Goal: Find specific page/section: Find specific page/section

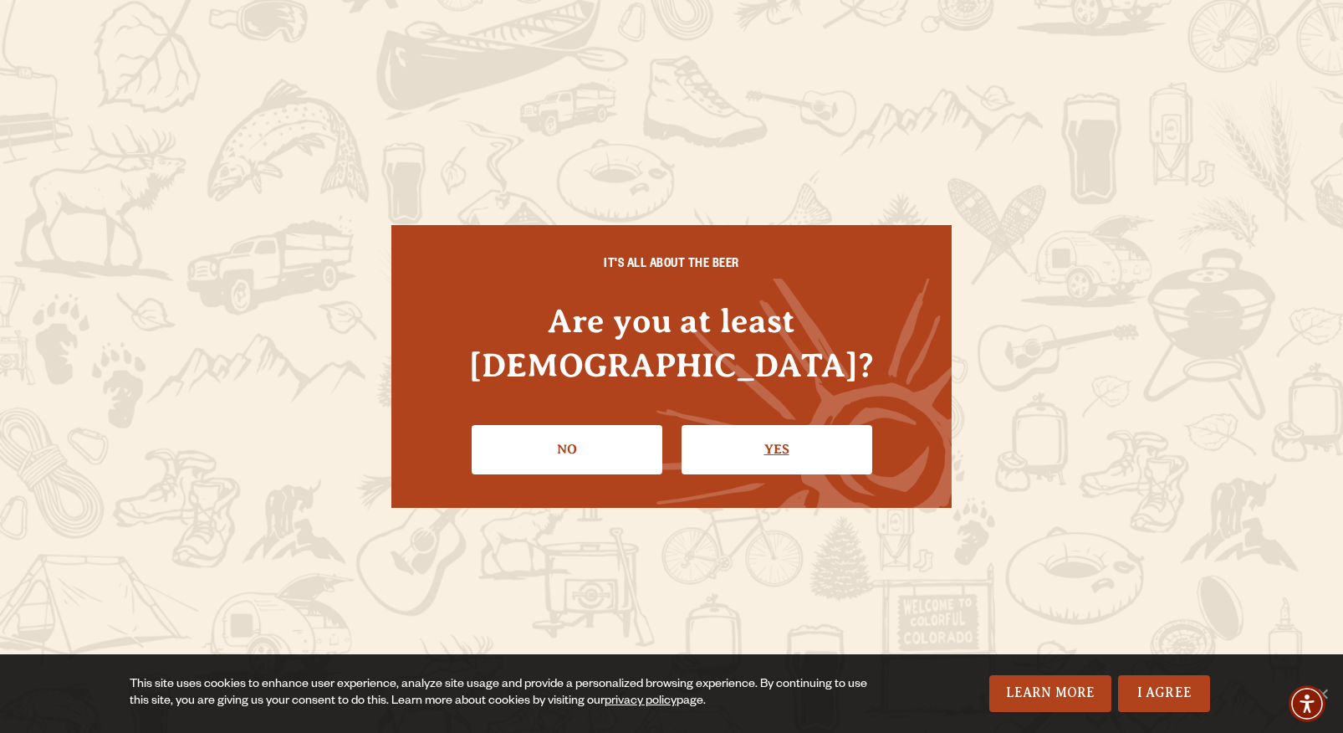
click at [772, 430] on link "Yes" at bounding box center [777, 449] width 191 height 49
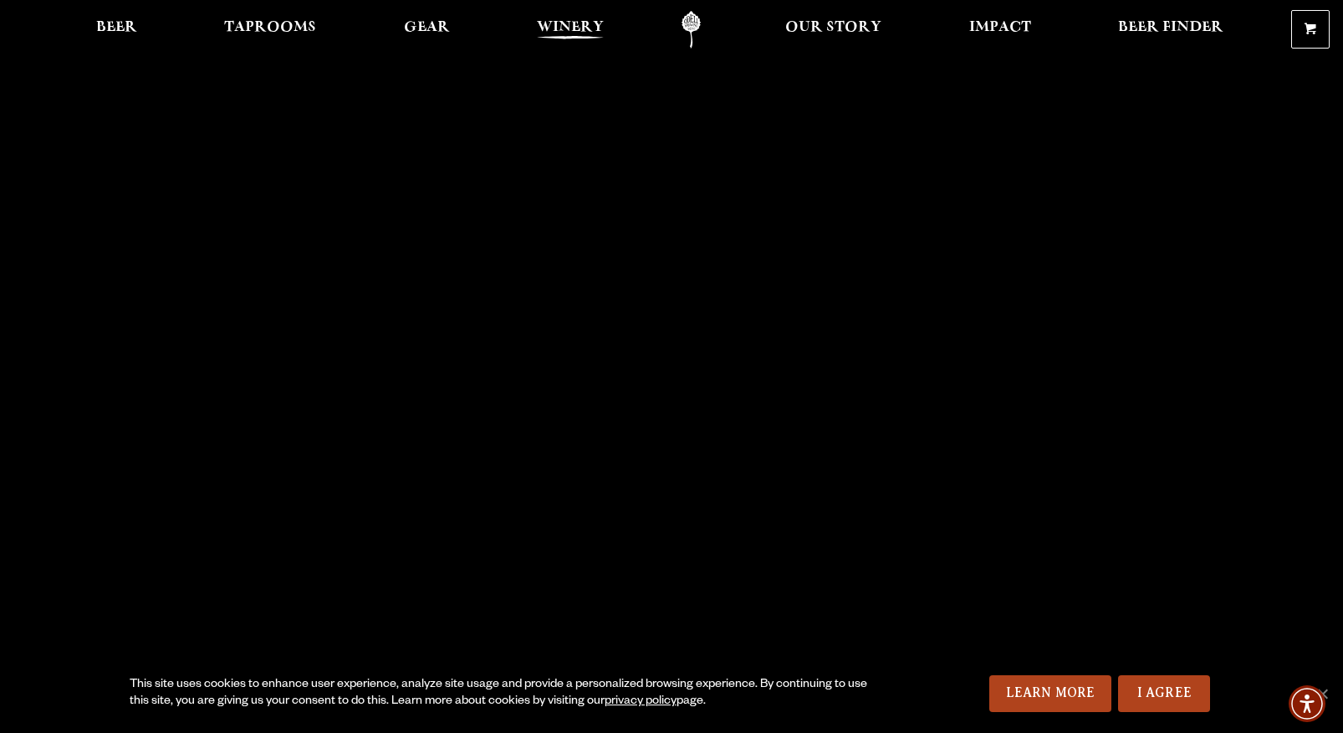
click at [580, 28] on span "Winery" at bounding box center [570, 27] width 67 height 13
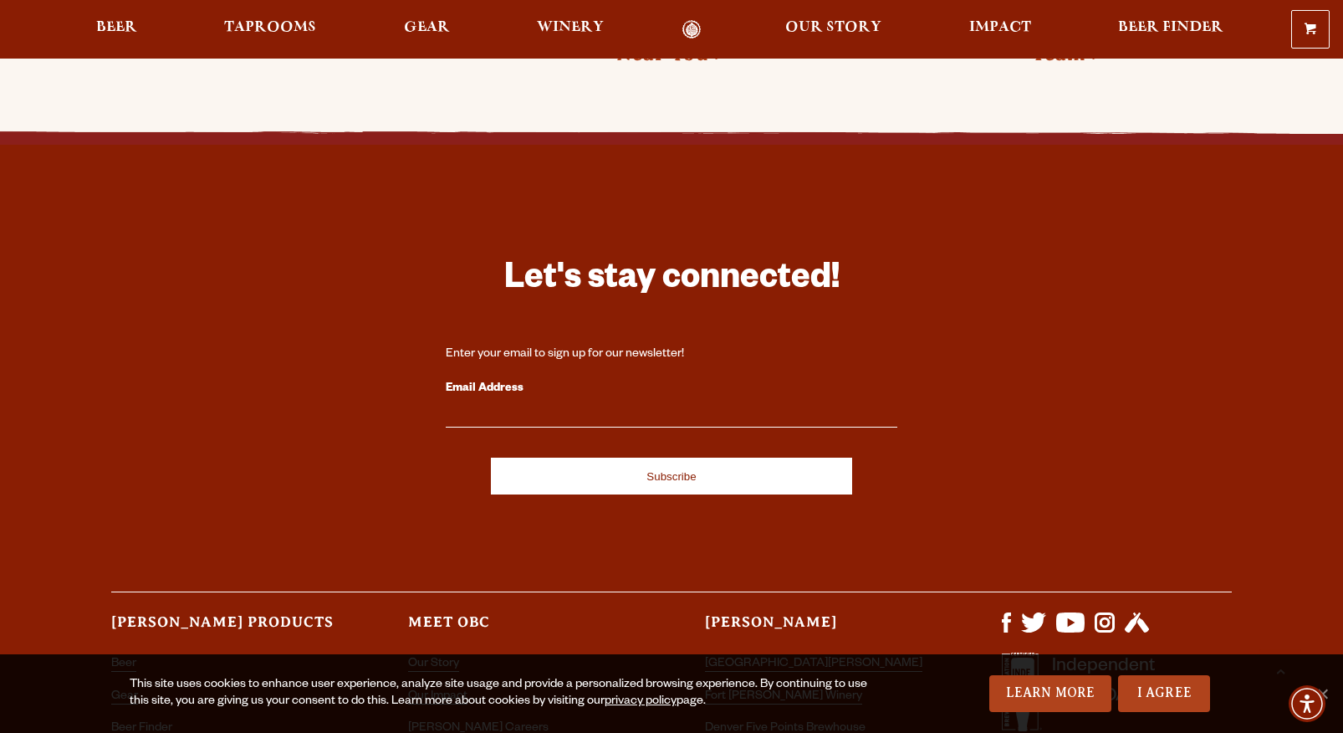
scroll to position [4799, 0]
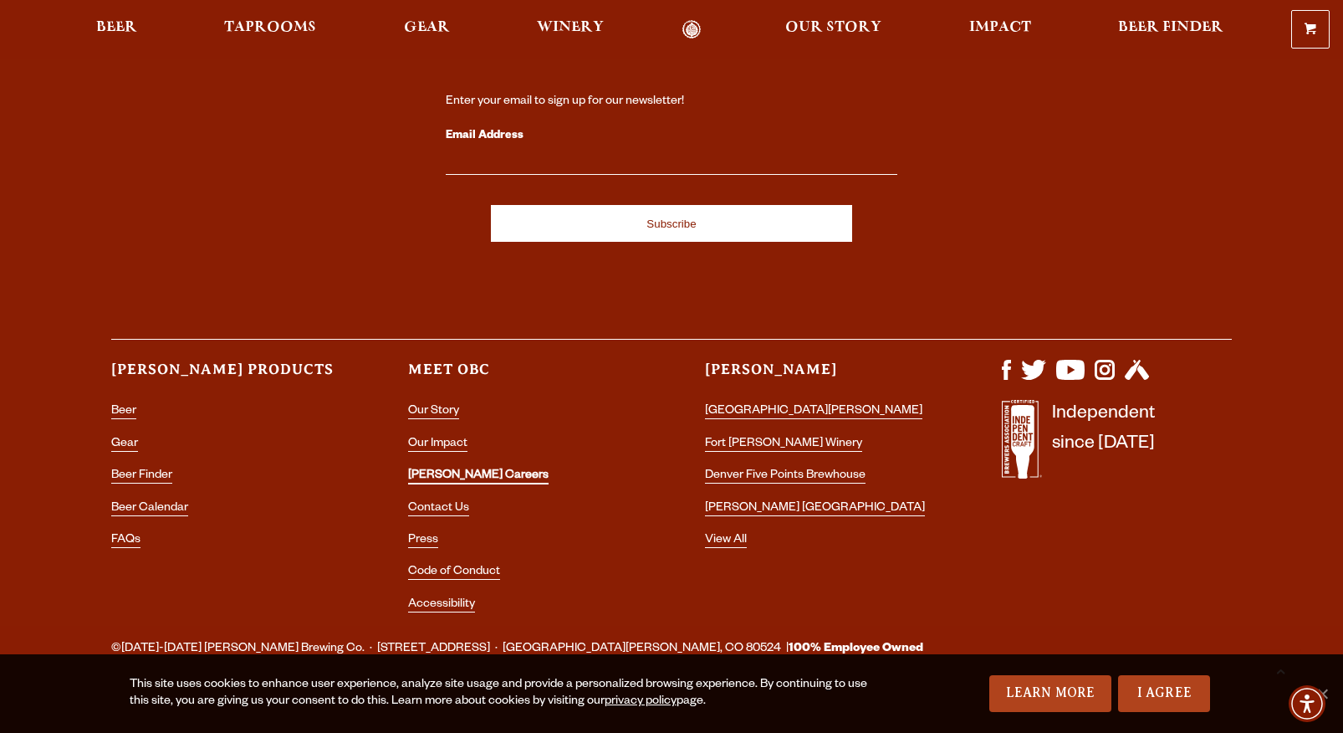
click at [459, 469] on link "[PERSON_NAME] Careers" at bounding box center [478, 476] width 141 height 15
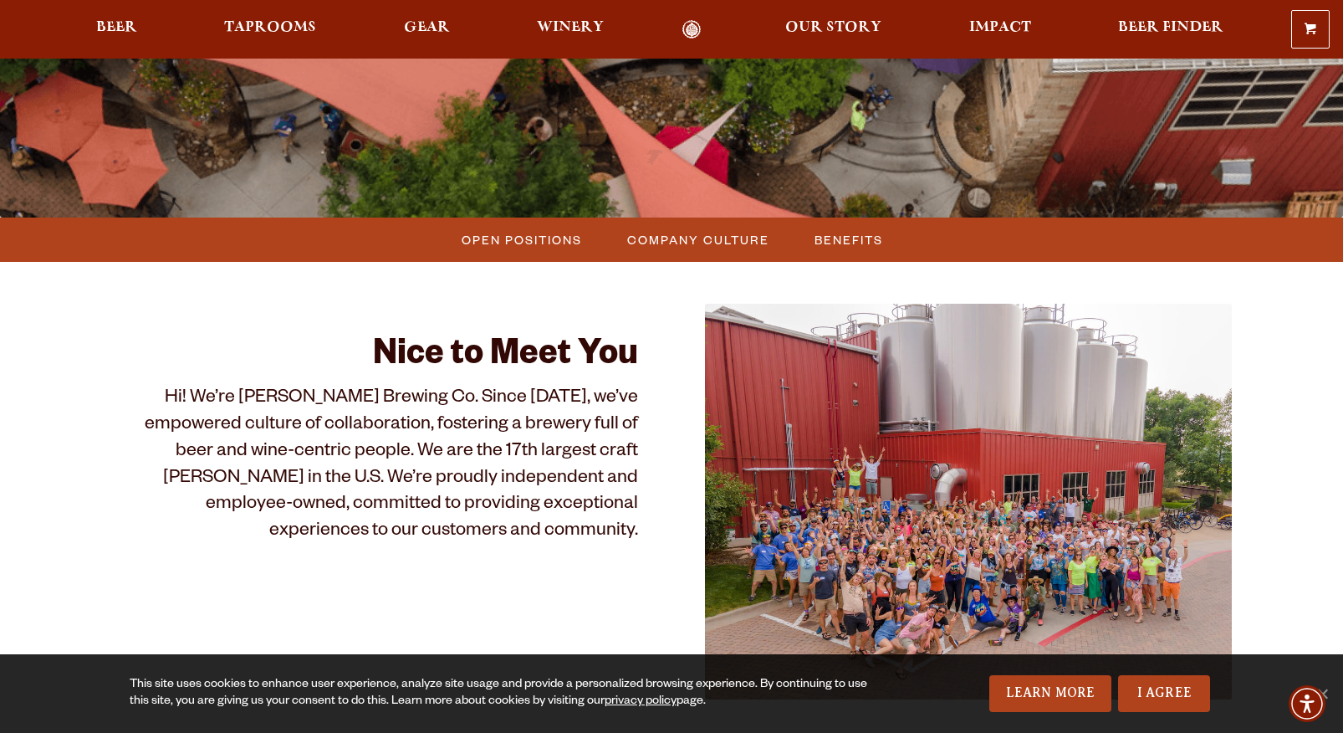
scroll to position [347, 0]
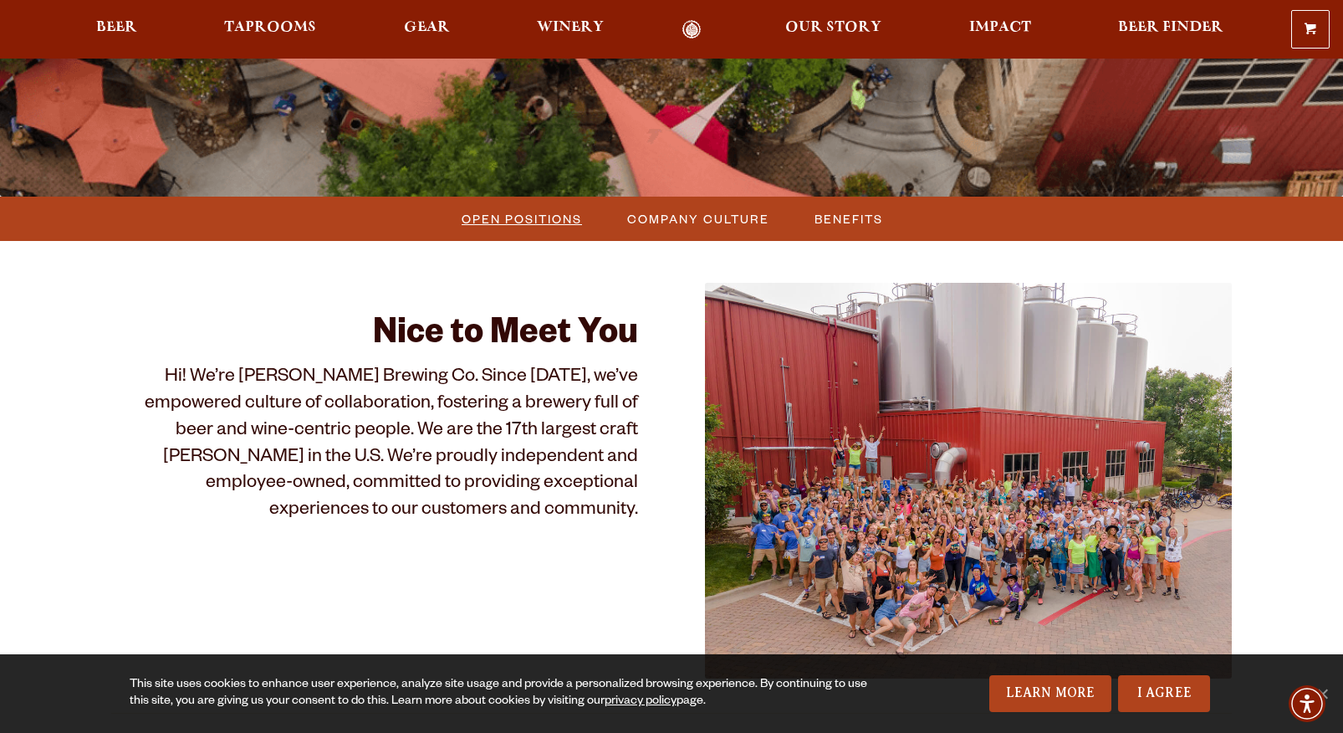
click at [529, 223] on span "Open Positions" at bounding box center [522, 219] width 120 height 24
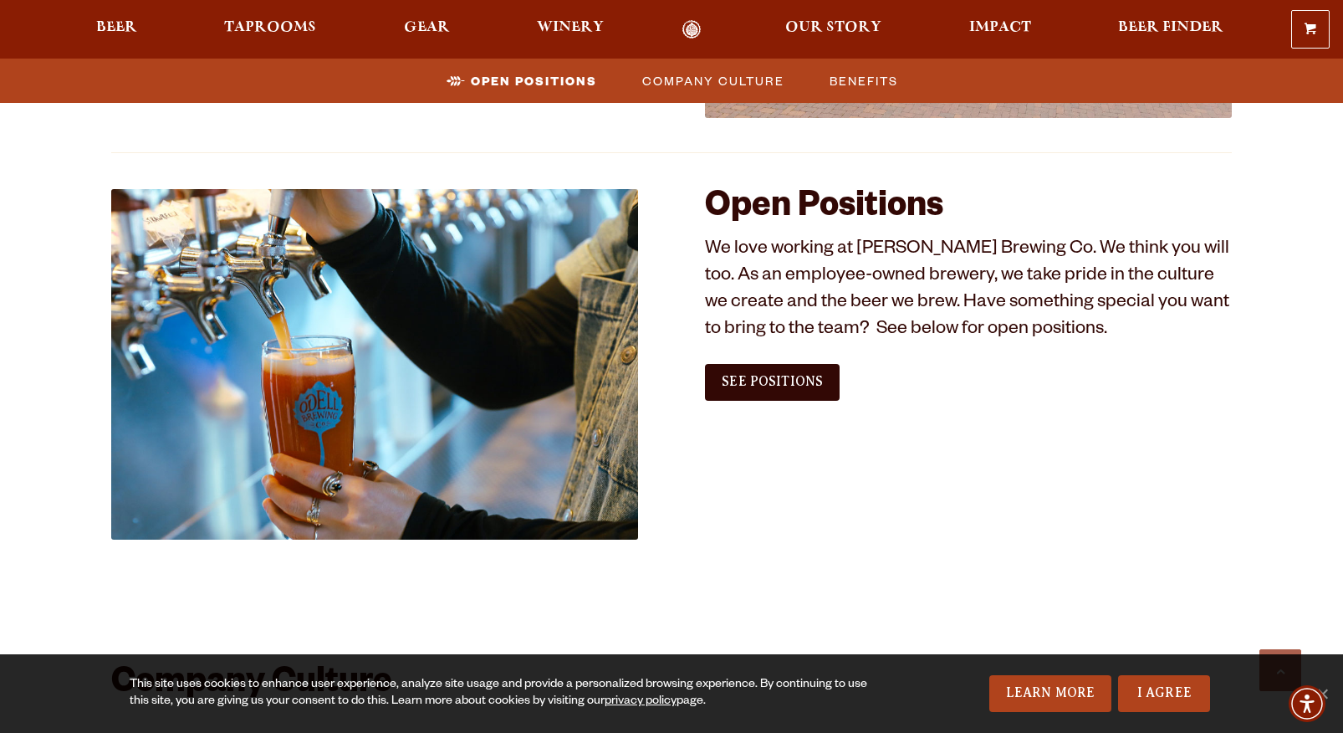
scroll to position [905, 0]
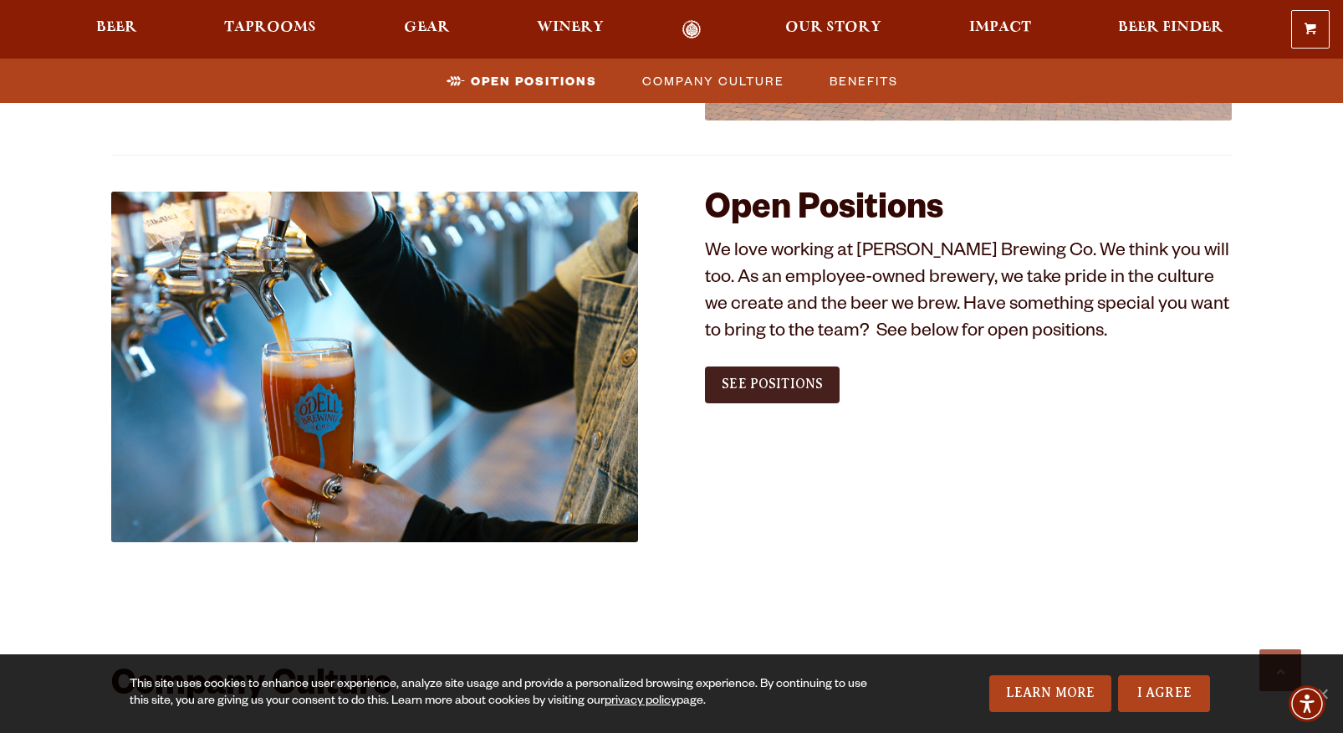
click at [790, 381] on span "See Positions" at bounding box center [772, 383] width 101 height 15
